Goal: Transaction & Acquisition: Purchase product/service

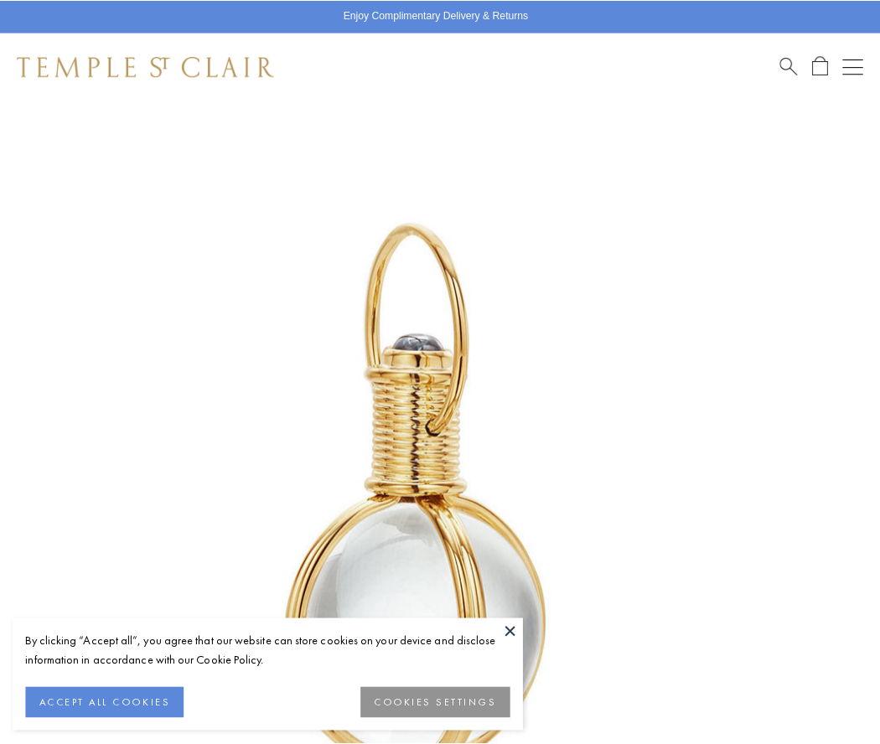
scroll to position [434, 0]
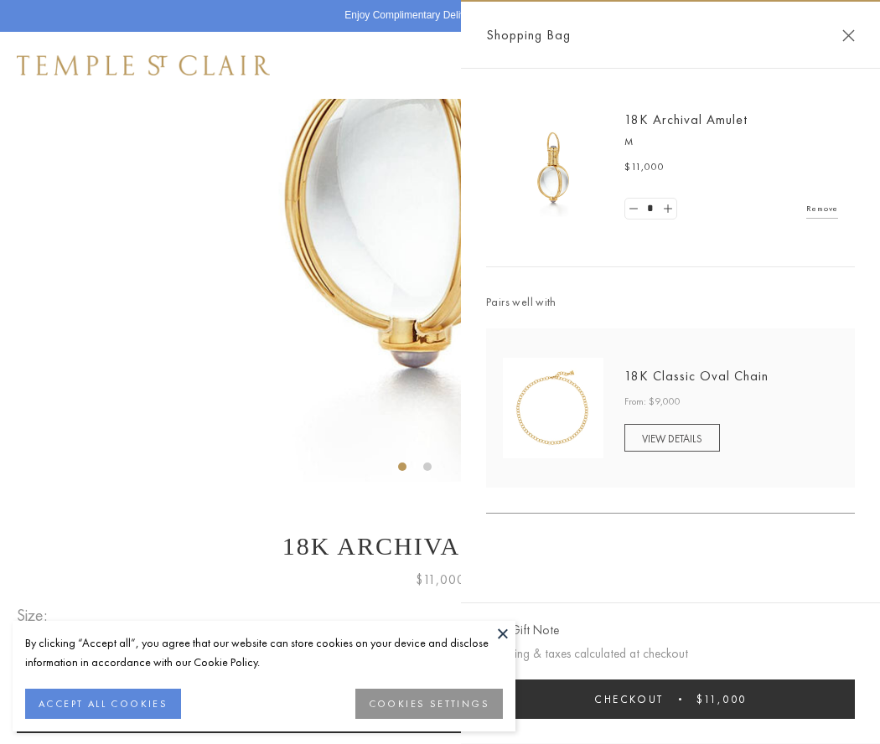
click at [670, 699] on button "Checkout $11,000" at bounding box center [670, 699] width 369 height 39
